Goal: Task Accomplishment & Management: Use online tool/utility

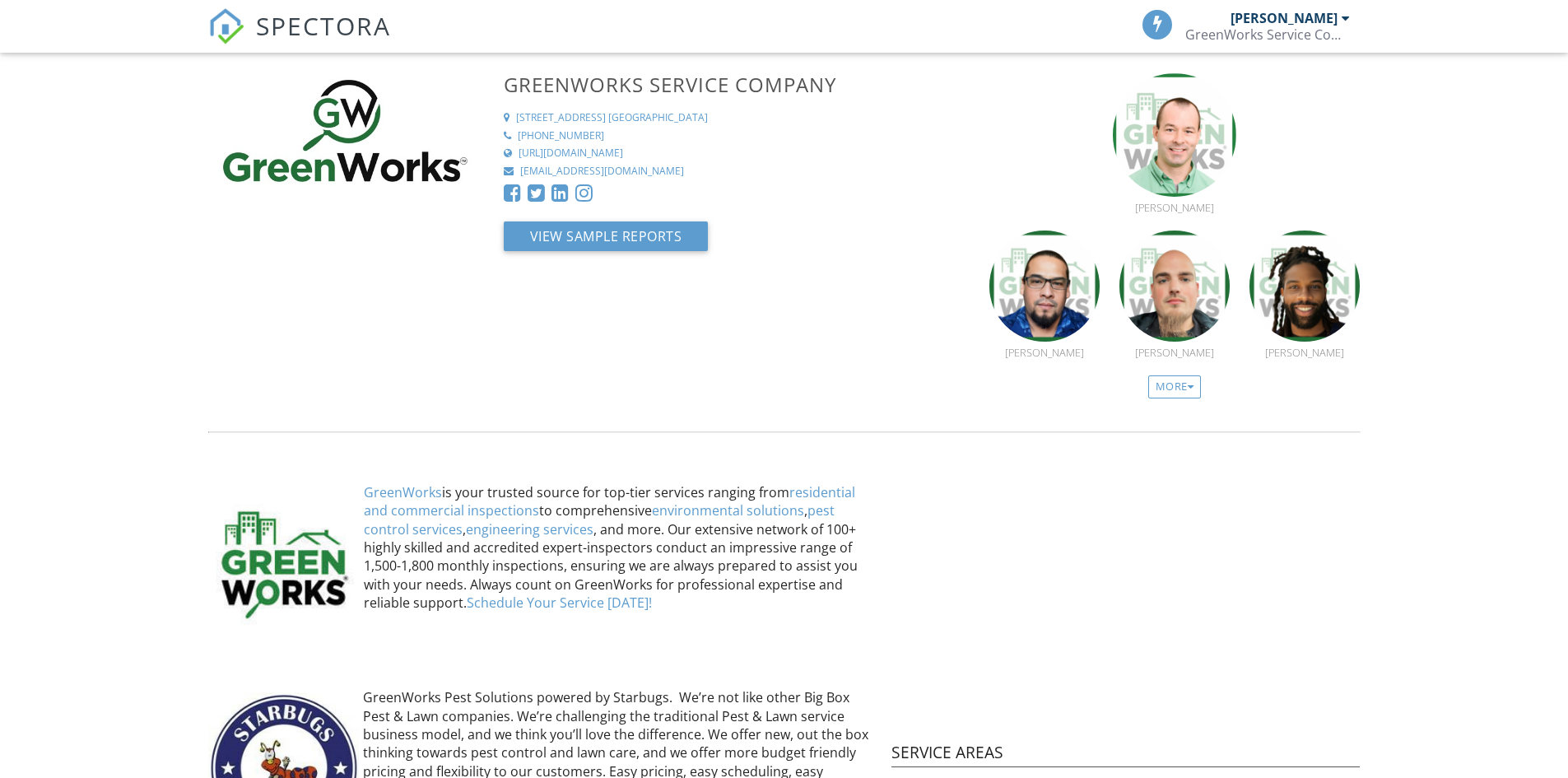
click at [298, 21] on span "SPECTORA" at bounding box center [323, 25] width 135 height 35
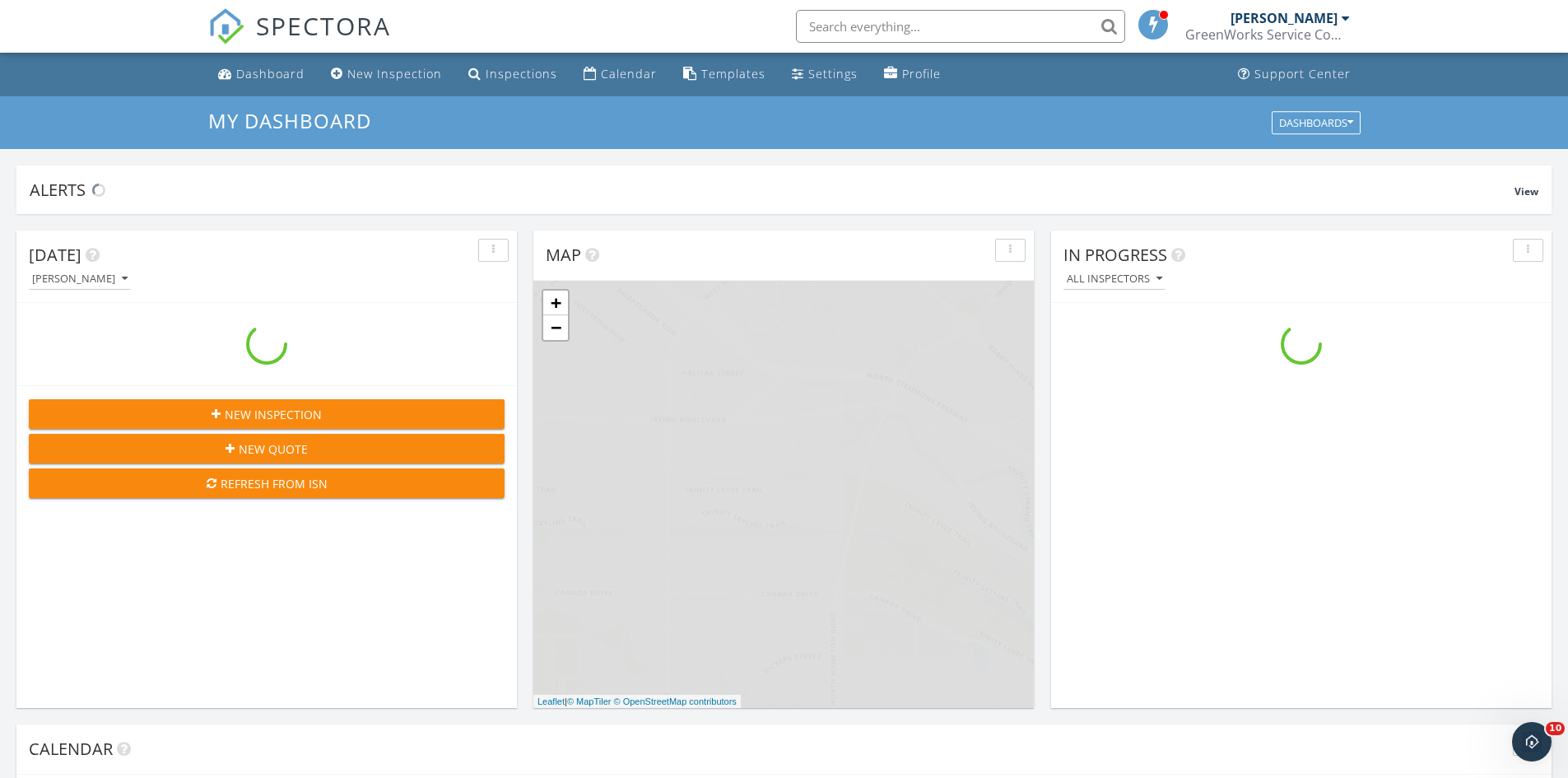
scroll to position [1524, 1594]
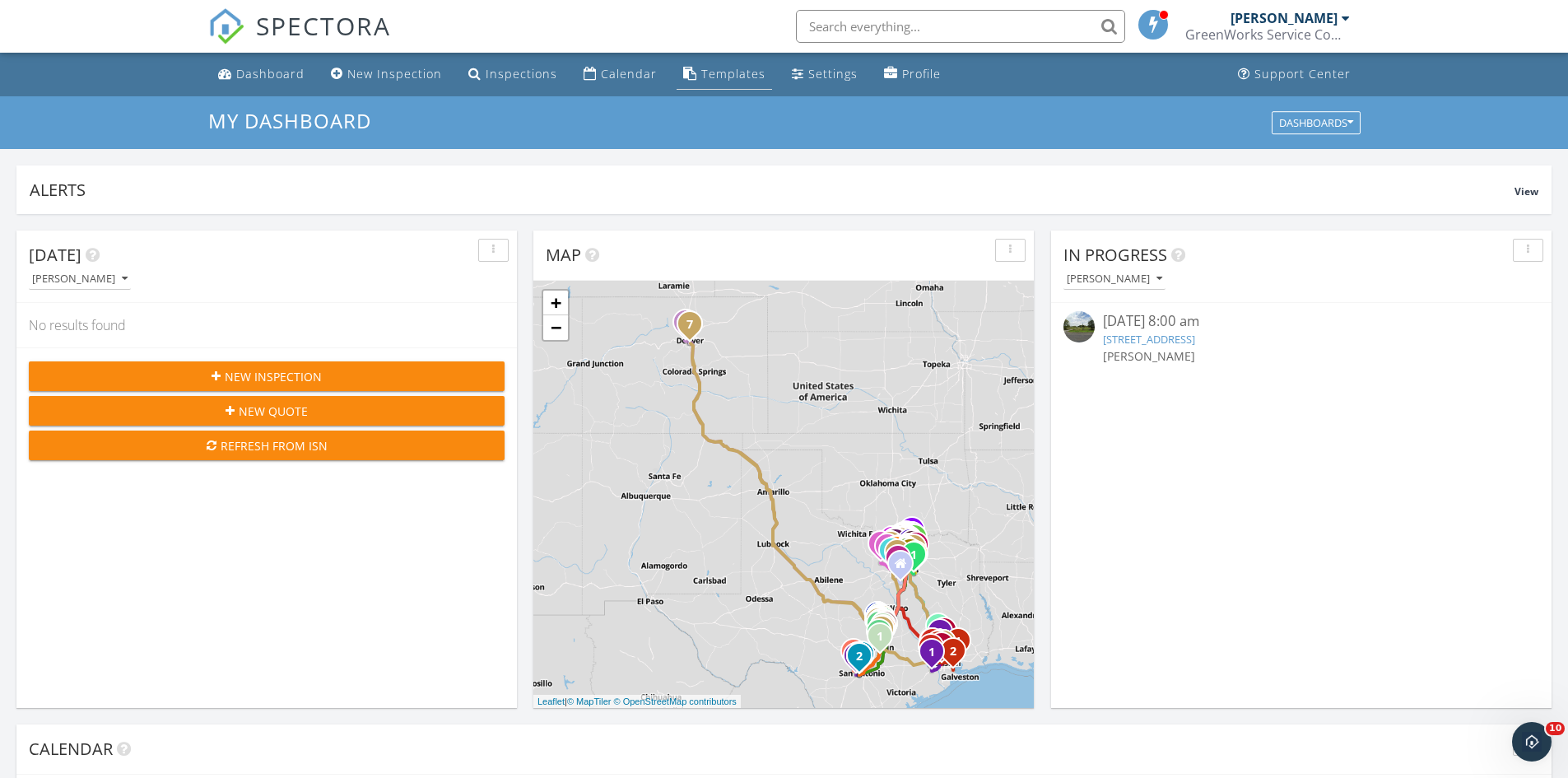
click at [734, 70] on div "Templates" at bounding box center [734, 74] width 64 height 16
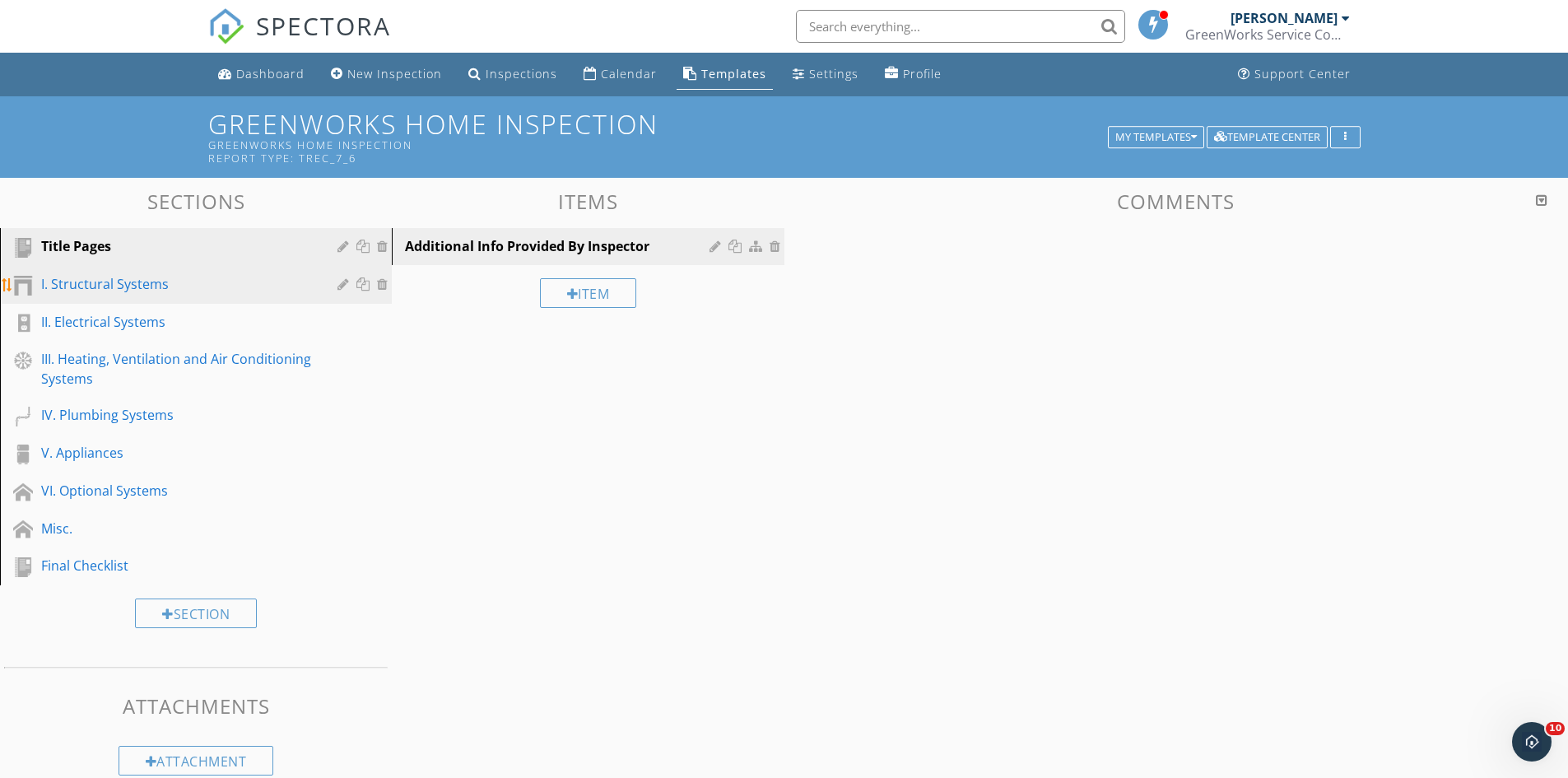
click at [122, 270] on link "I. Structural Systems" at bounding box center [199, 285] width 387 height 37
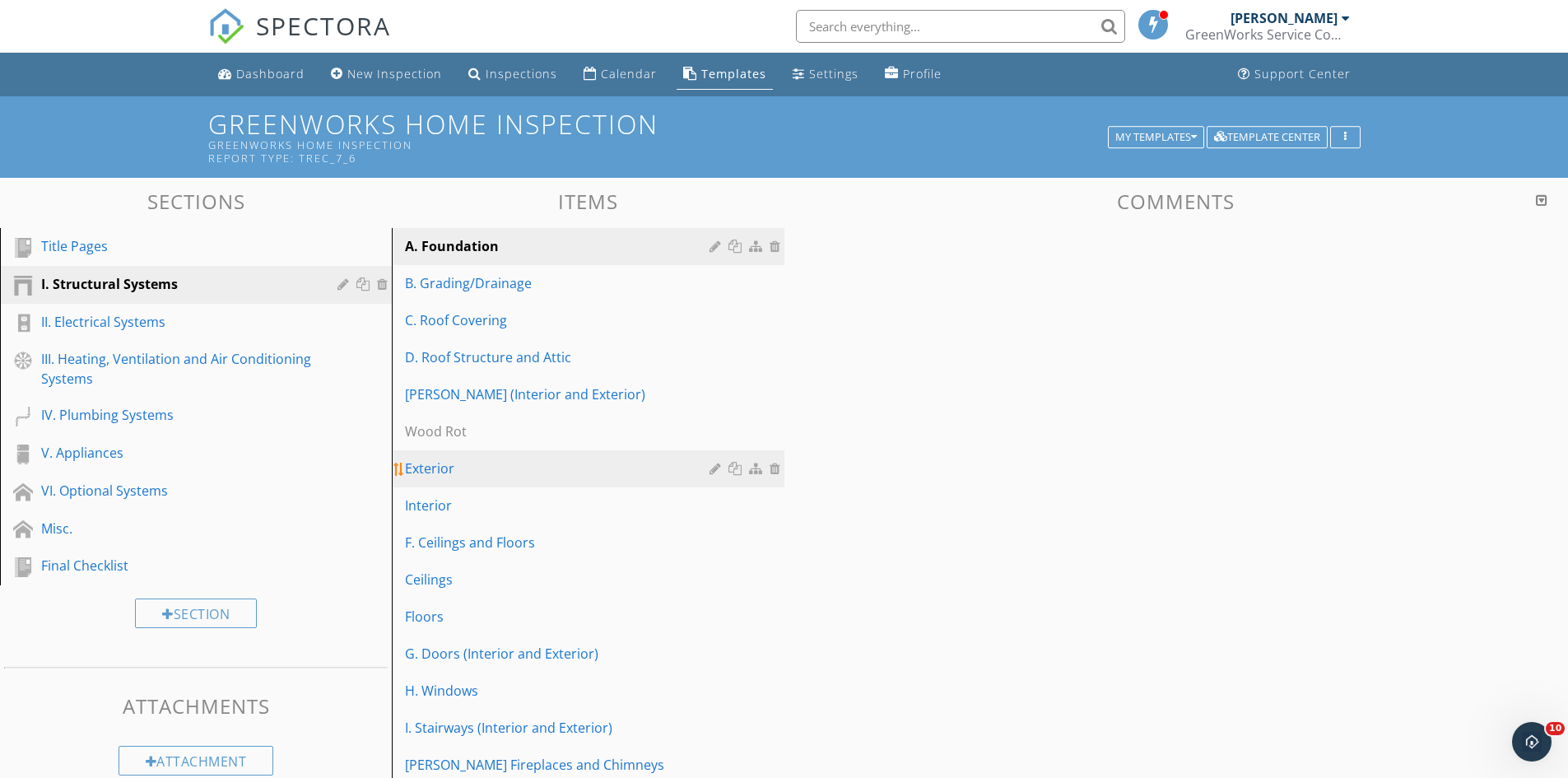
click at [473, 470] on div "Exterior" at bounding box center [560, 468] width 309 height 20
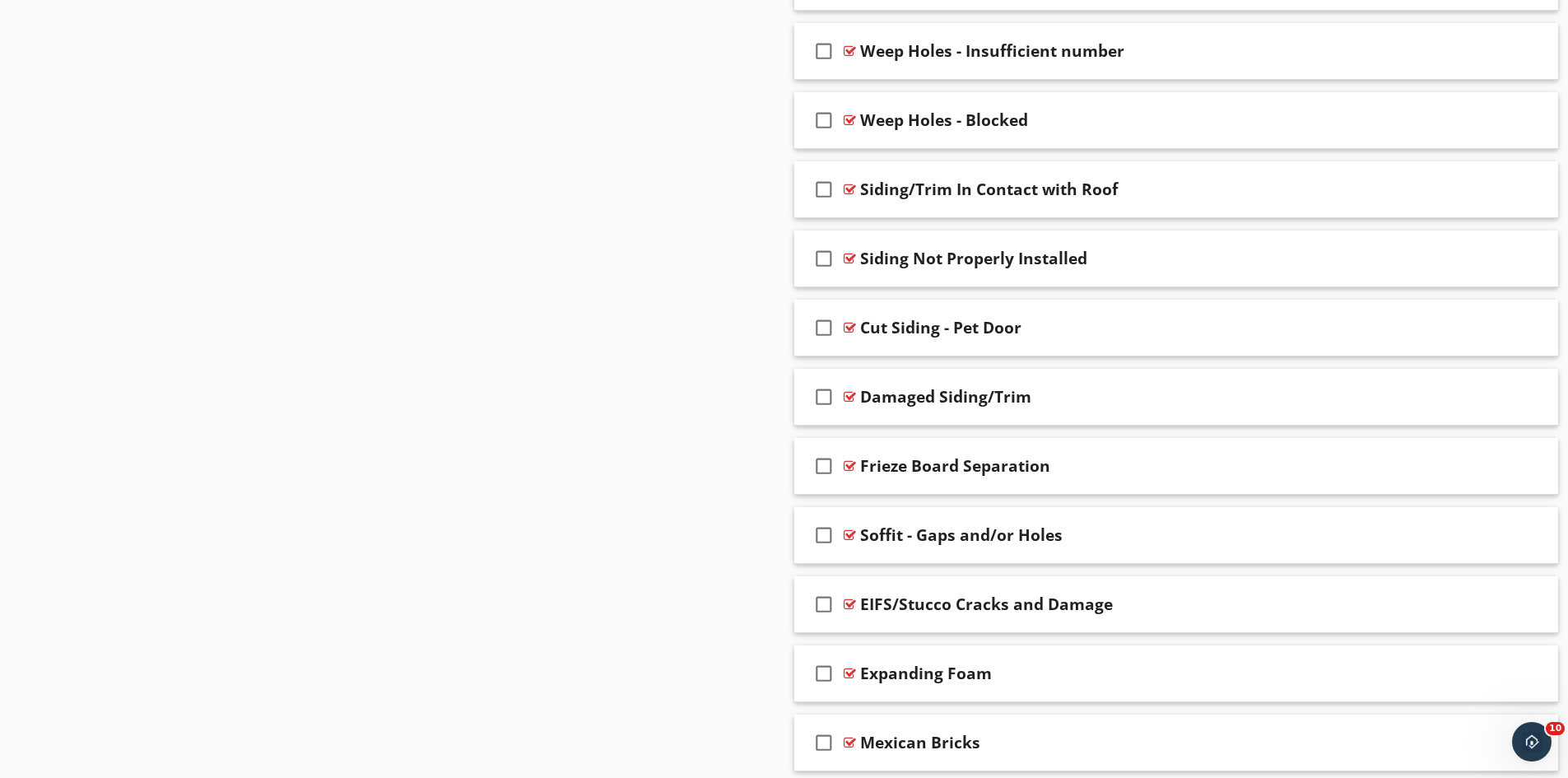
scroll to position [2773, 0]
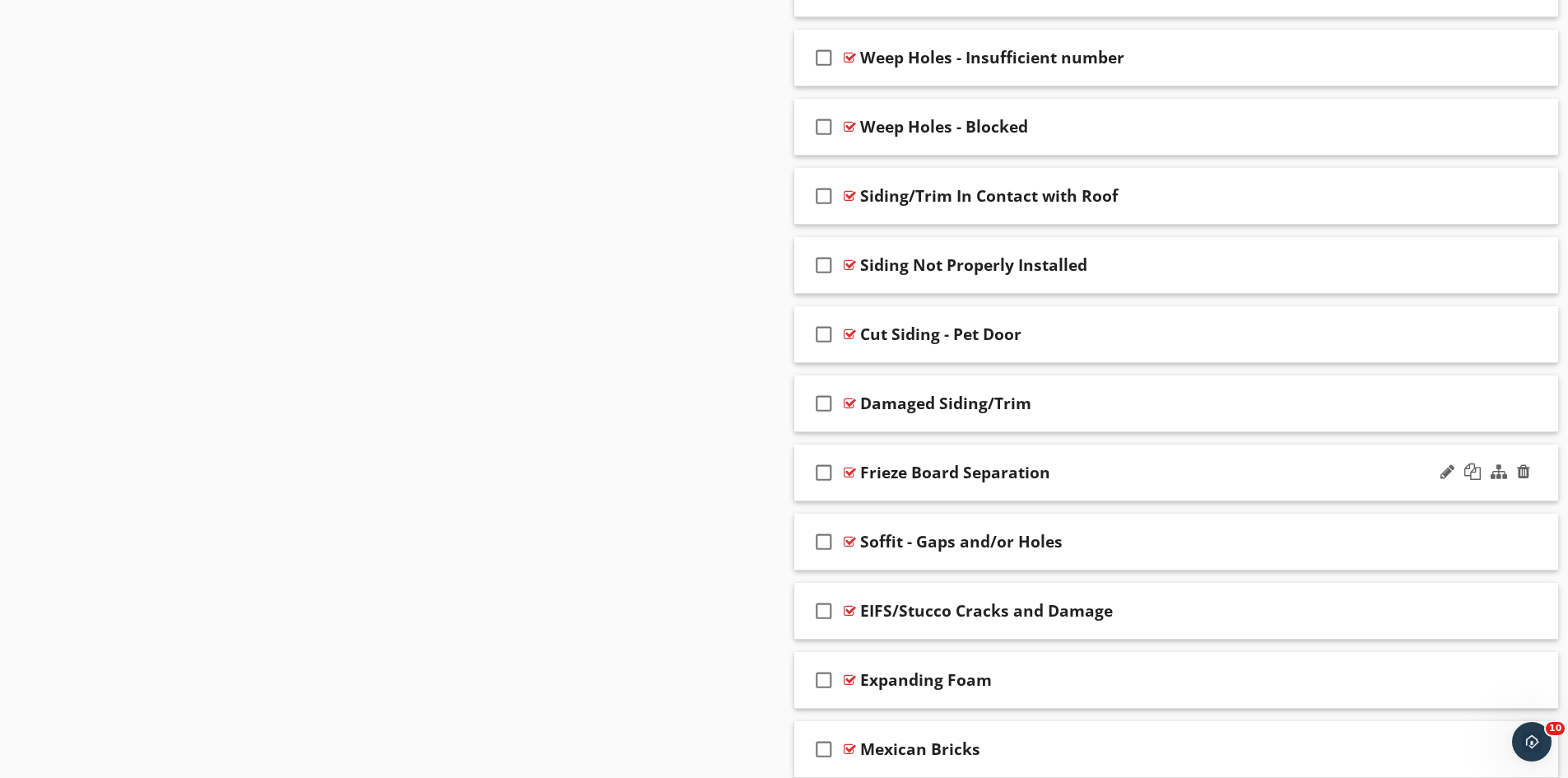
click at [850, 473] on div at bounding box center [850, 472] width 12 height 13
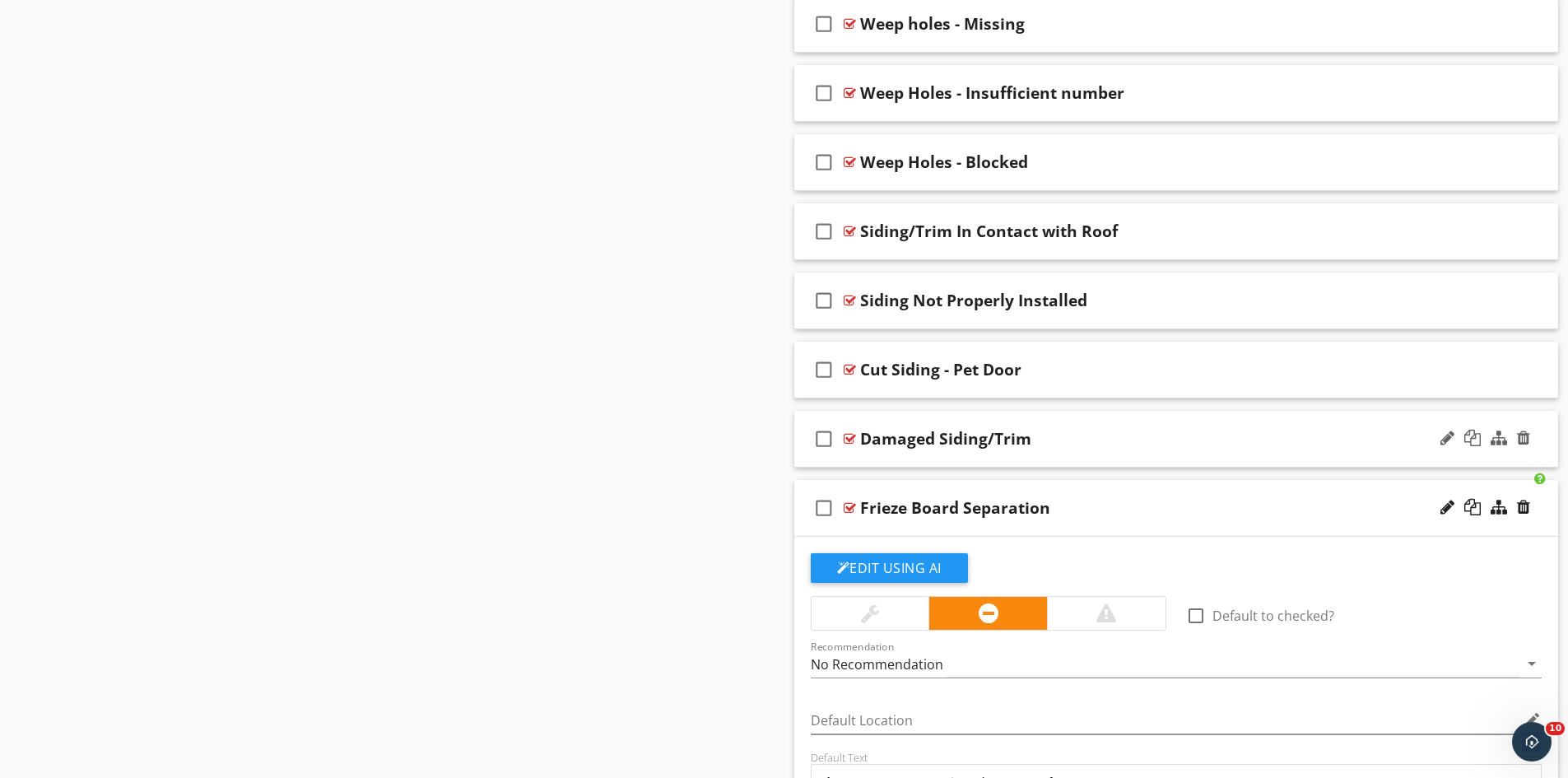
scroll to position [2691, 0]
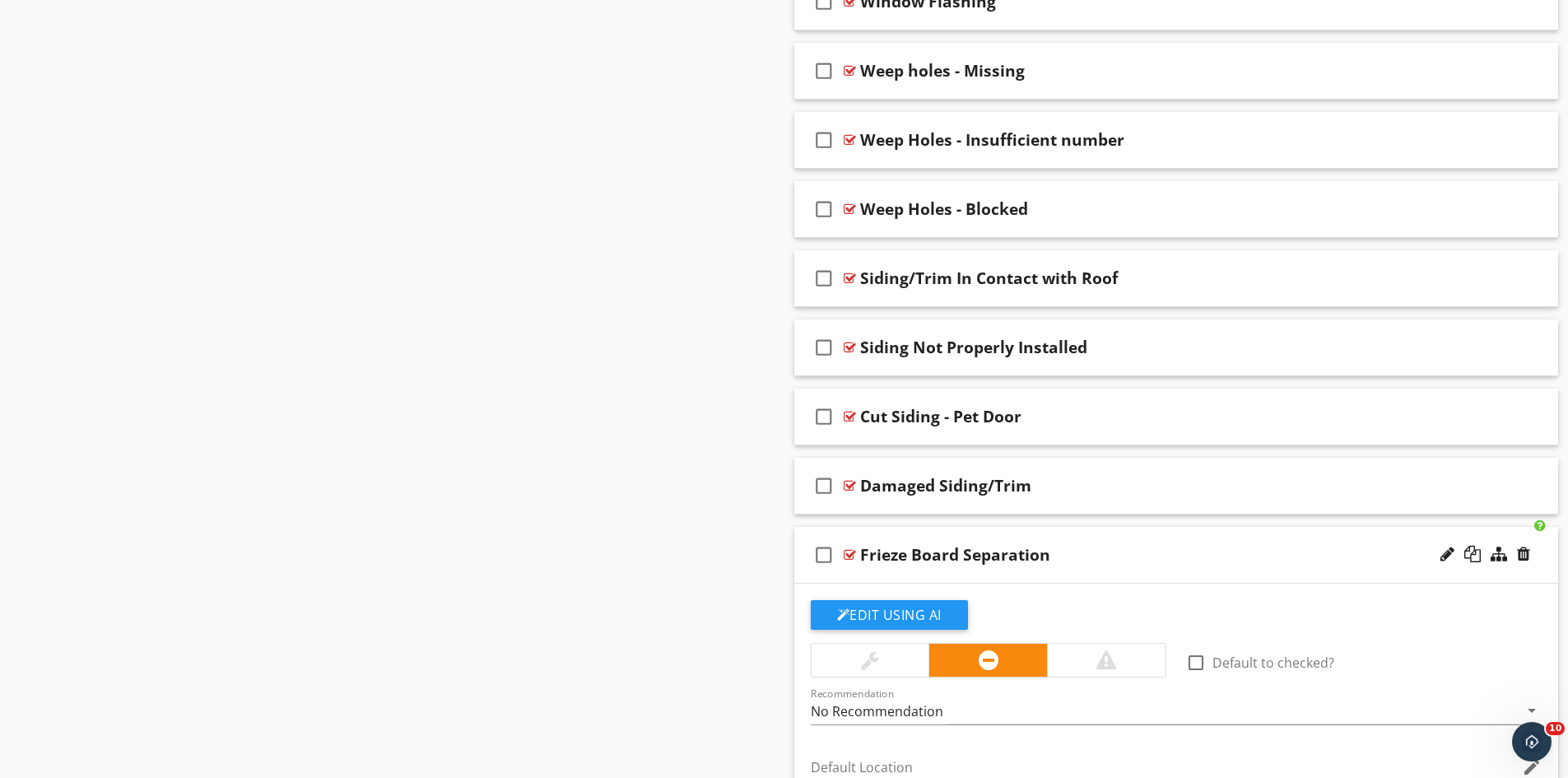
click at [846, 555] on div at bounding box center [850, 554] width 12 height 13
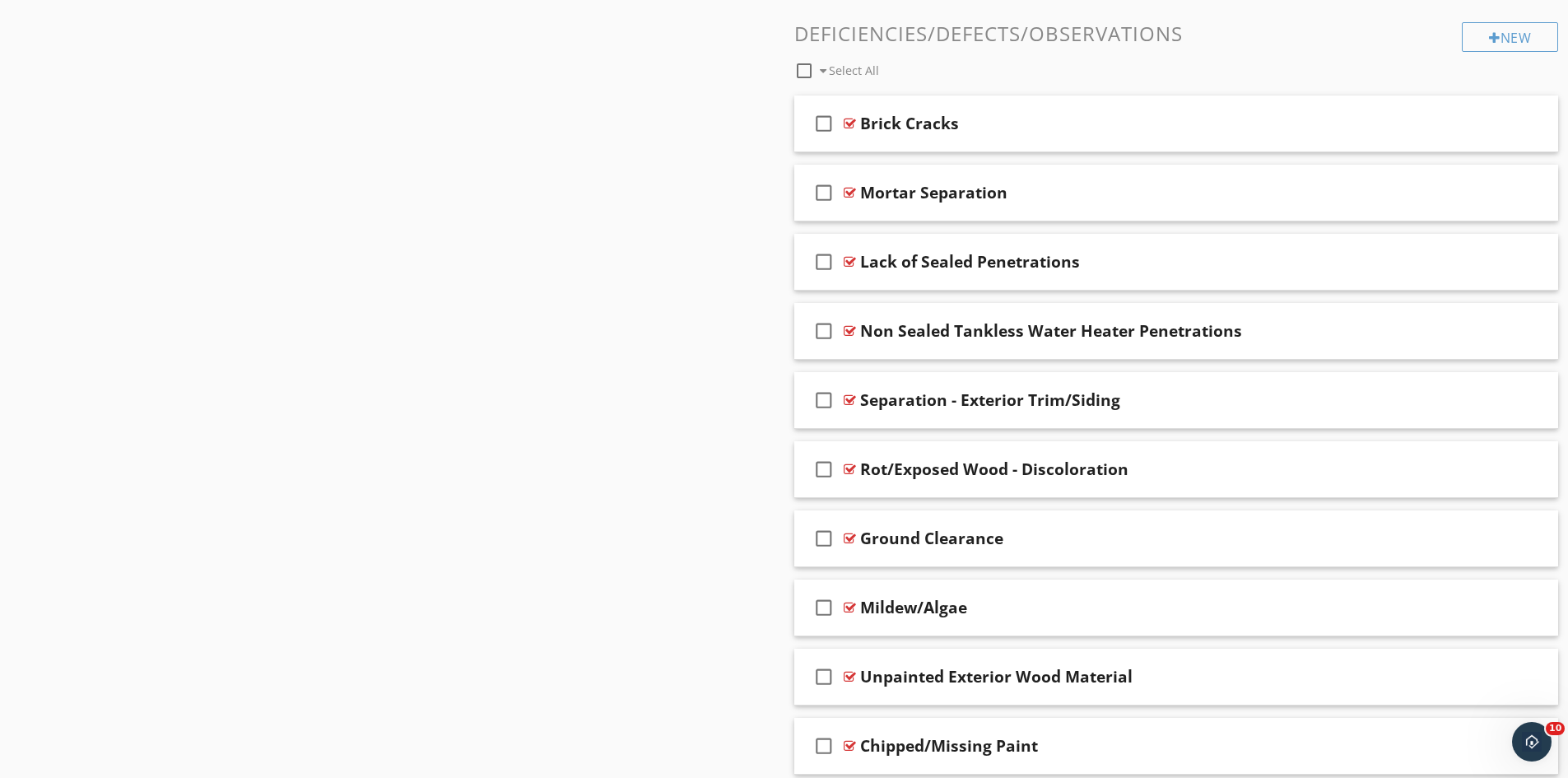
scroll to position [1456, 0]
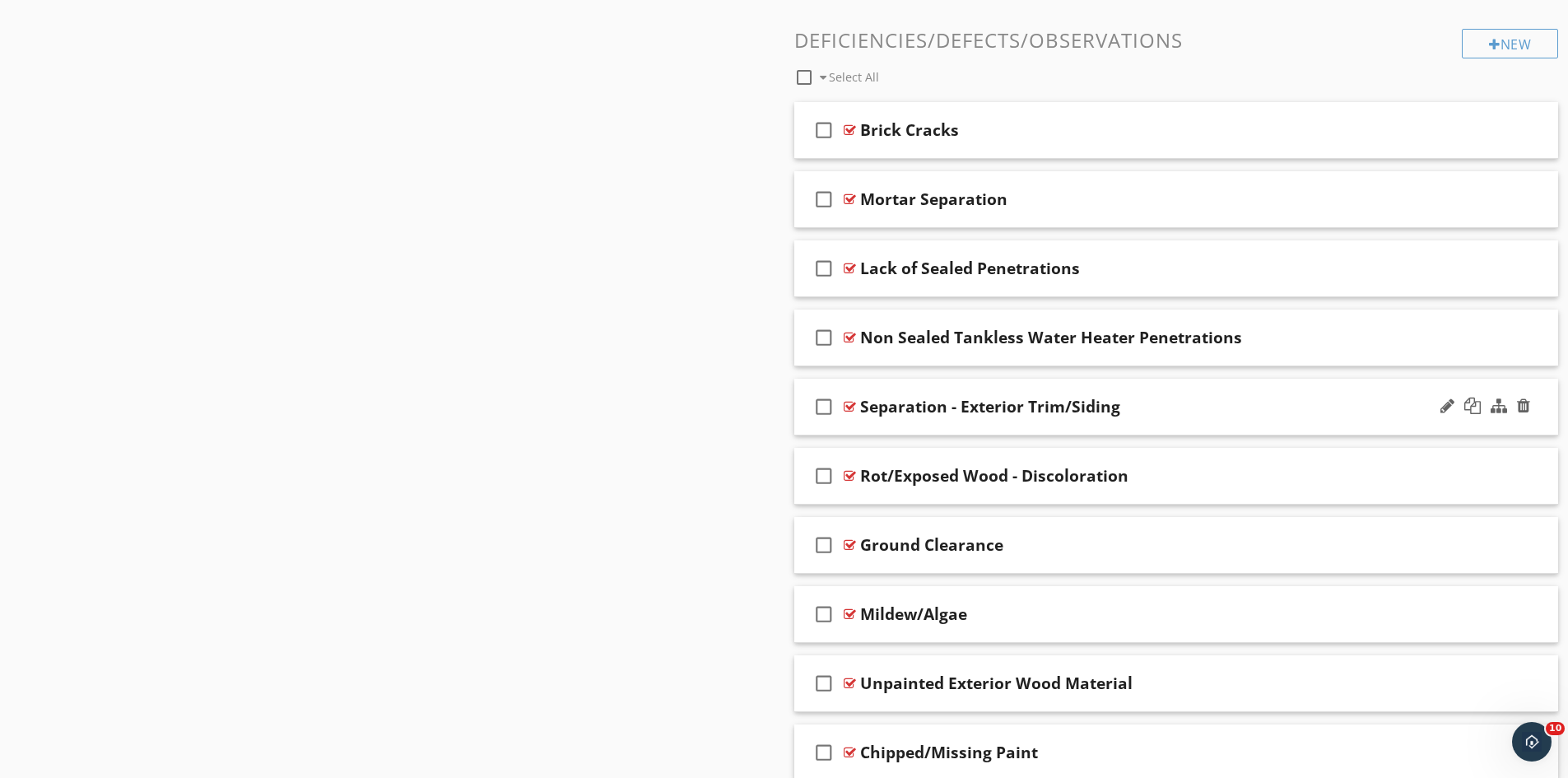
click at [850, 409] on div at bounding box center [850, 406] width 12 height 13
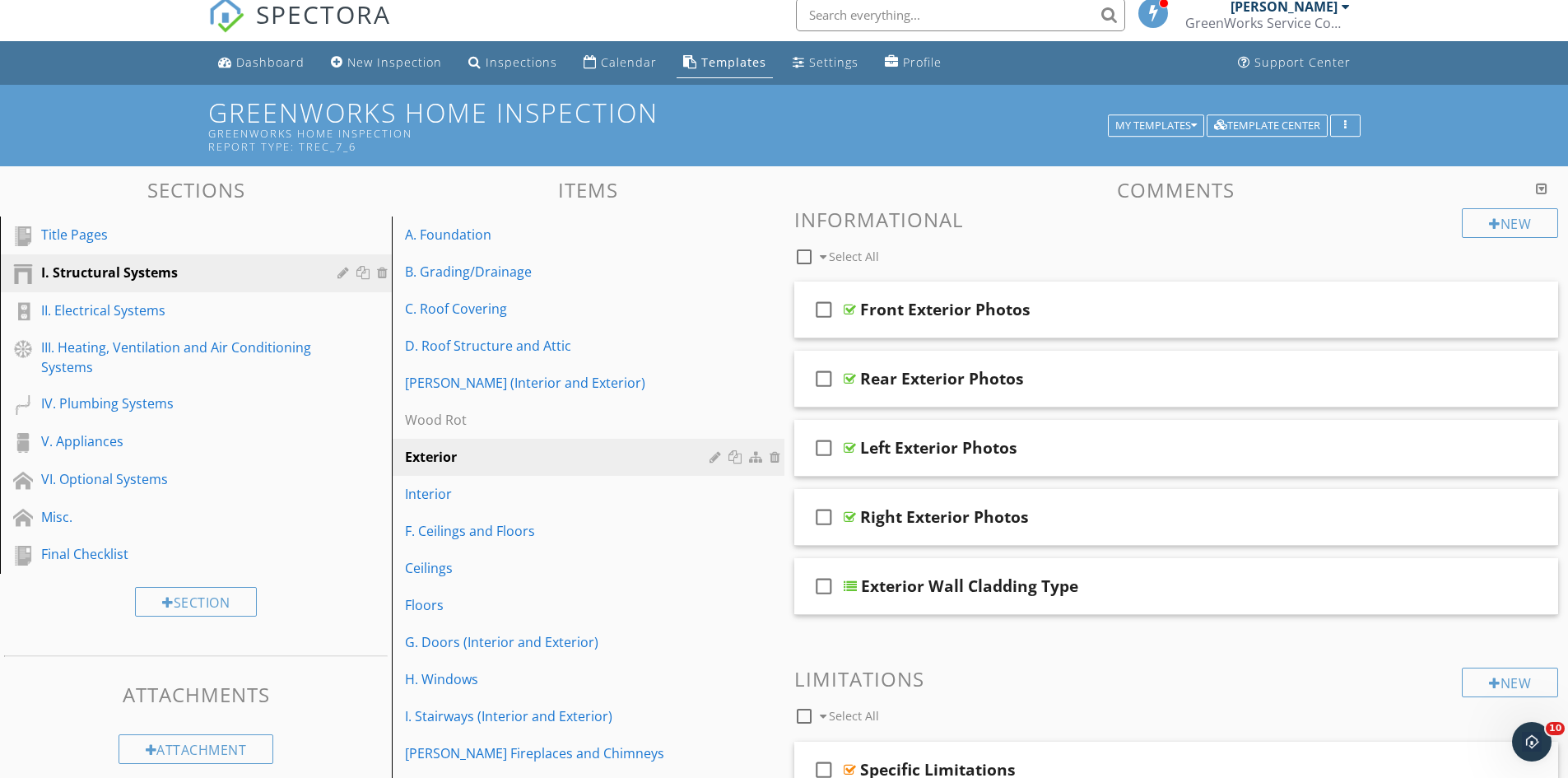
scroll to position [0, 0]
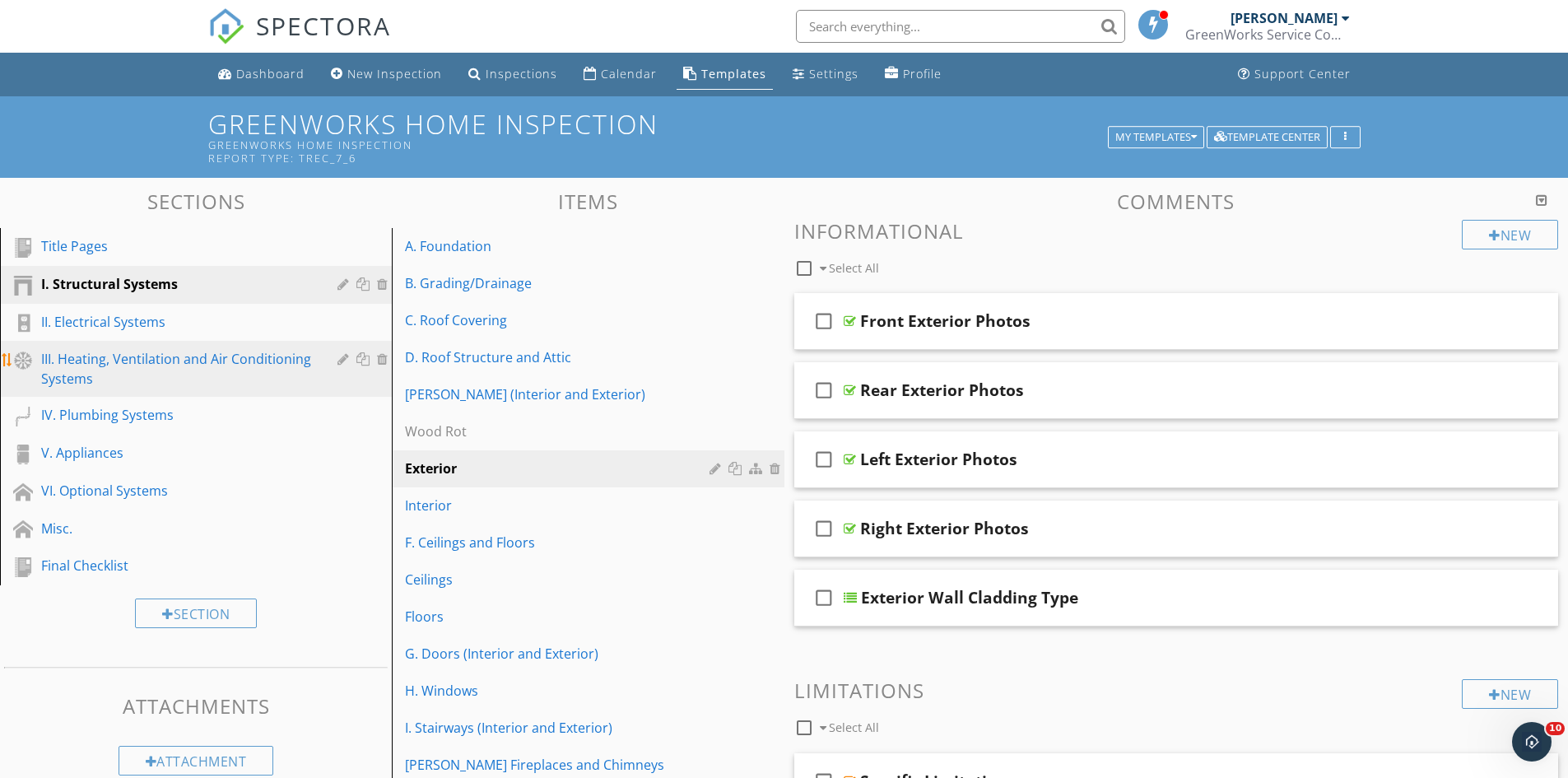
click at [75, 356] on div "III. Heating, Ventilation and Air Conditioning Systems" at bounding box center [177, 368] width 272 height 39
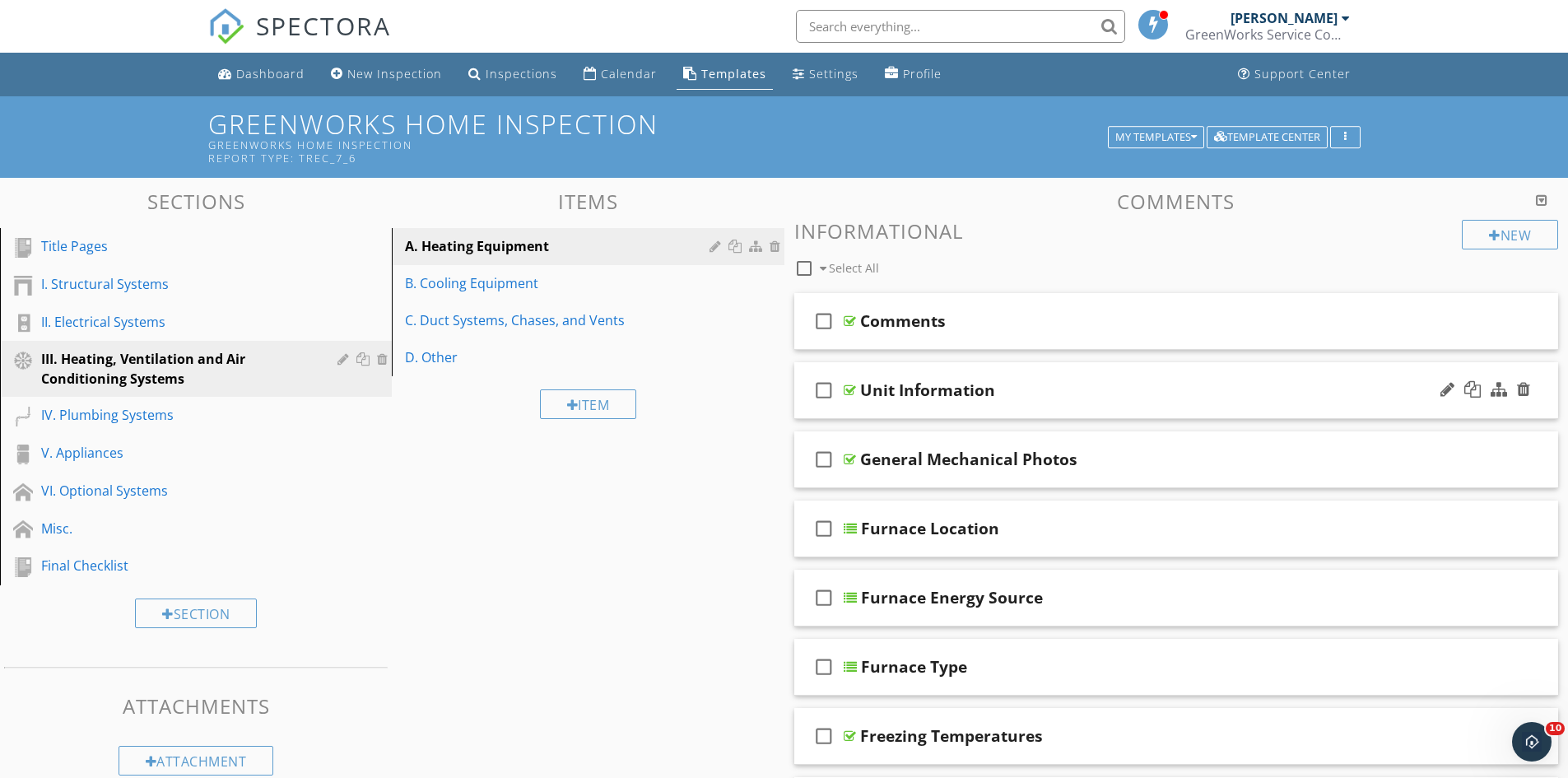
click at [850, 385] on div at bounding box center [850, 390] width 12 height 13
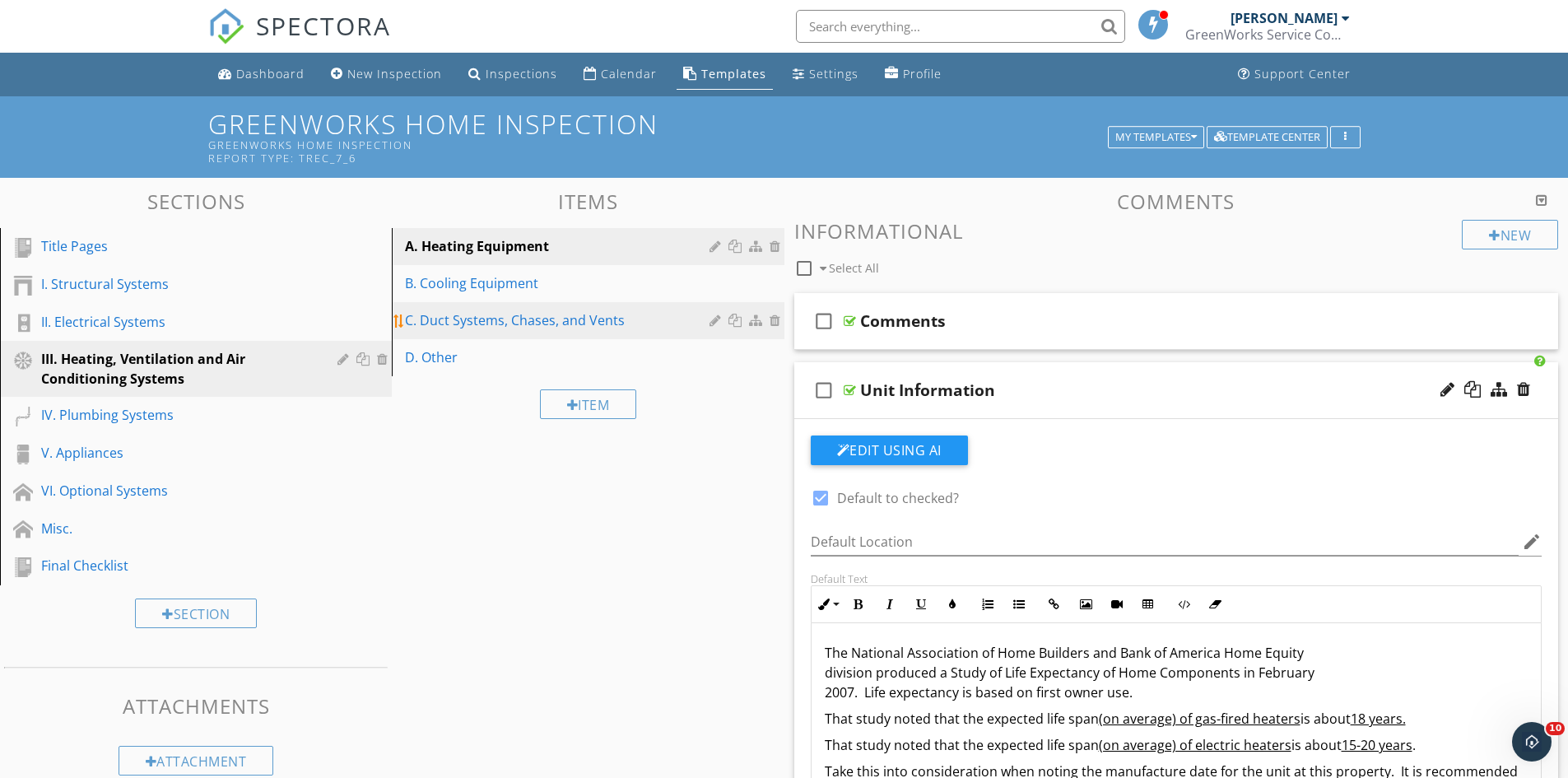
click at [506, 321] on div "C. Duct Systems, Chases, and Vents" at bounding box center [560, 320] width 309 height 20
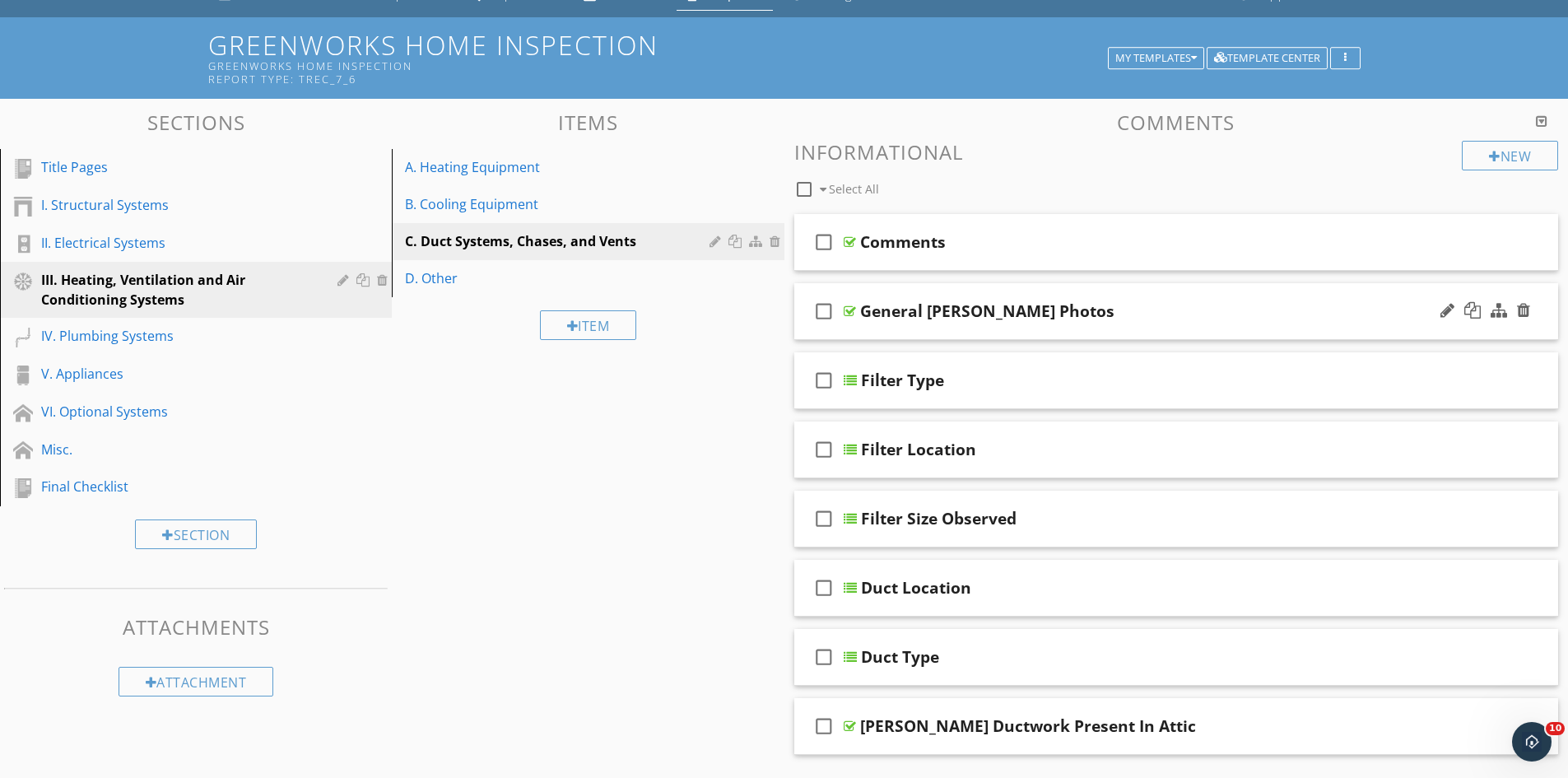
scroll to position [82, 0]
